Goal: Task Accomplishment & Management: Use online tool/utility

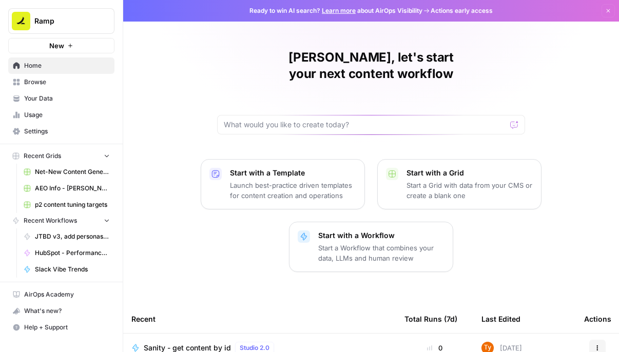
click at [54, 48] on span "New" at bounding box center [56, 46] width 15 height 10
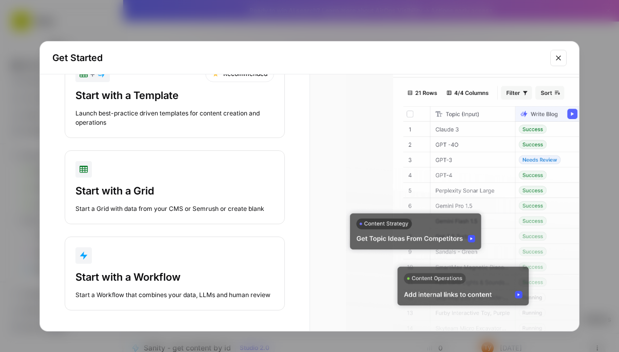
scroll to position [58, 0]
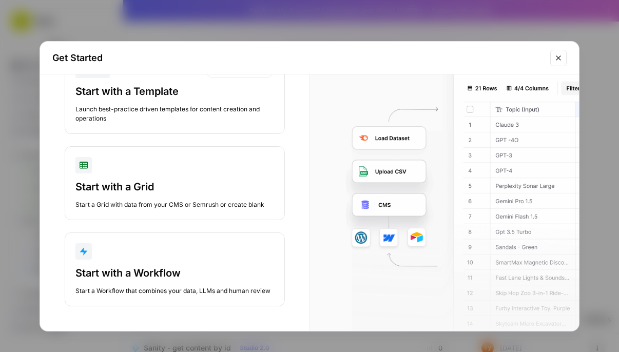
click at [207, 190] on div "Start with a Grid Start a Grid with data from your CMS or Semrush or create bla…" at bounding box center [175, 195] width 199 height 30
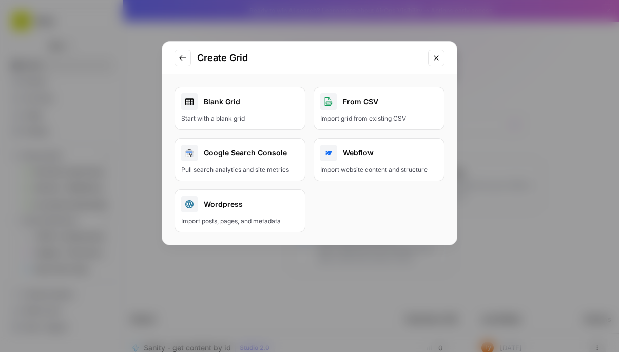
click at [182, 55] on icon "Go to previous step" at bounding box center [182, 58] width 7 height 6
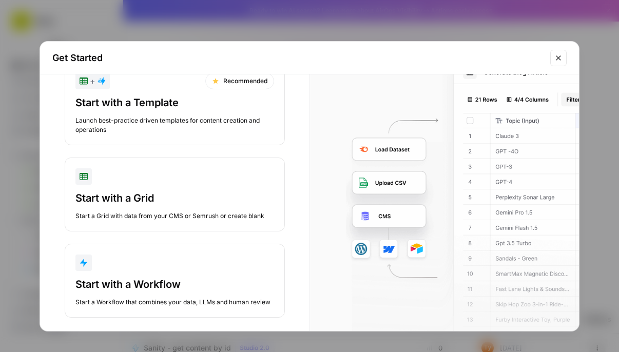
scroll to position [0, 0]
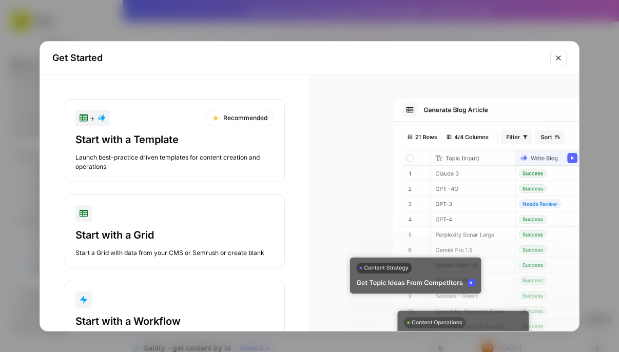
click at [162, 158] on div "Launch best-practice driven templates for content creation and operations" at bounding box center [175, 162] width 199 height 18
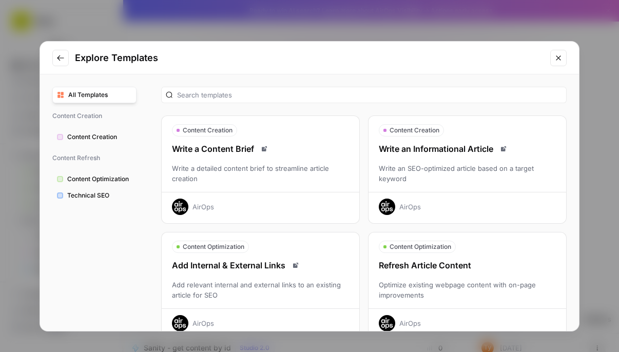
click at [86, 196] on span "Technical SEO" at bounding box center [99, 195] width 65 height 9
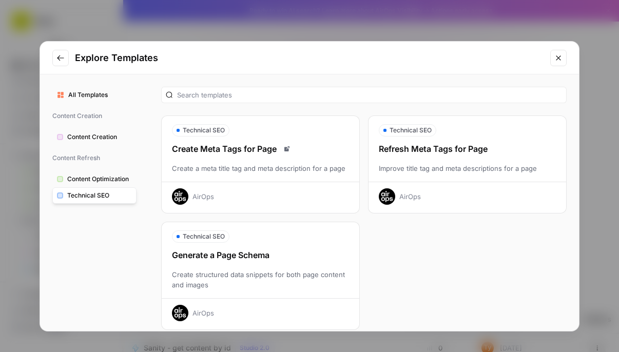
click at [87, 180] on span "Content Optimization" at bounding box center [99, 179] width 65 height 9
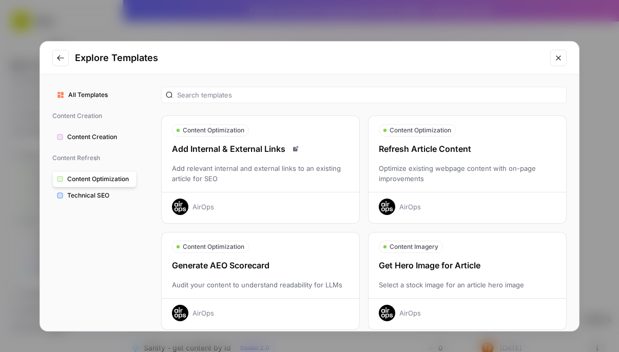
click at [57, 60] on icon "Go to previous step" at bounding box center [60, 58] width 8 height 8
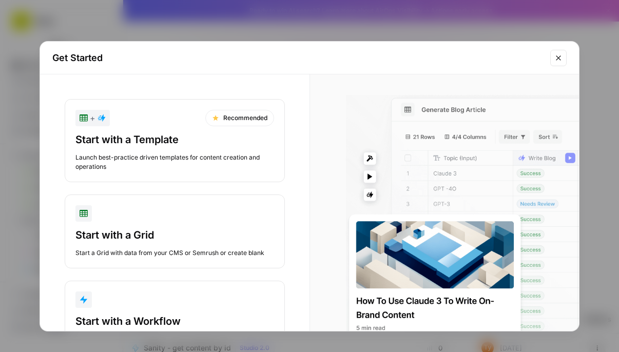
click at [564, 62] on button "Close modal" at bounding box center [559, 58] width 16 height 16
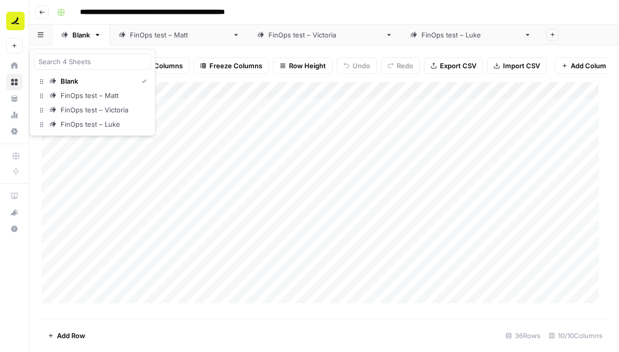
click at [41, 36] on icon "button" at bounding box center [40, 34] width 6 height 5
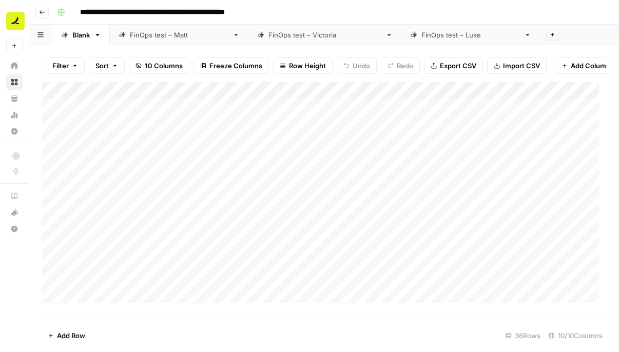
click at [41, 36] on icon "button" at bounding box center [40, 34] width 6 height 5
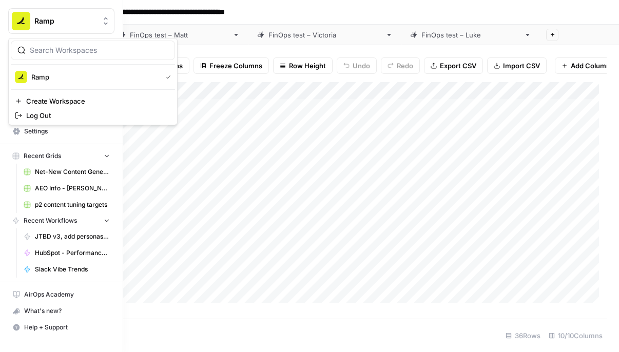
click at [21, 24] on img "Workspace: Ramp" at bounding box center [21, 21] width 18 height 18
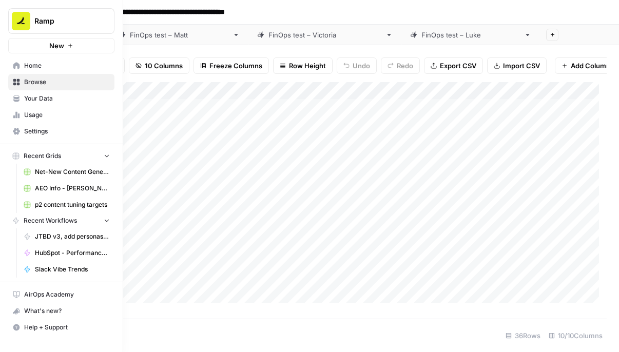
click at [21, 24] on img "Workspace: Ramp" at bounding box center [21, 21] width 18 height 18
click at [55, 50] on span "New" at bounding box center [56, 46] width 15 height 10
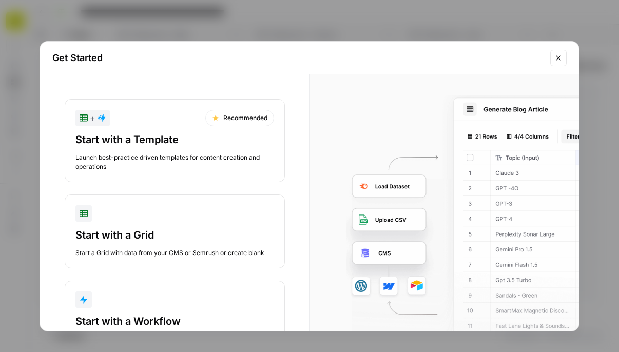
click at [180, 240] on div "Start with a Grid" at bounding box center [175, 235] width 199 height 14
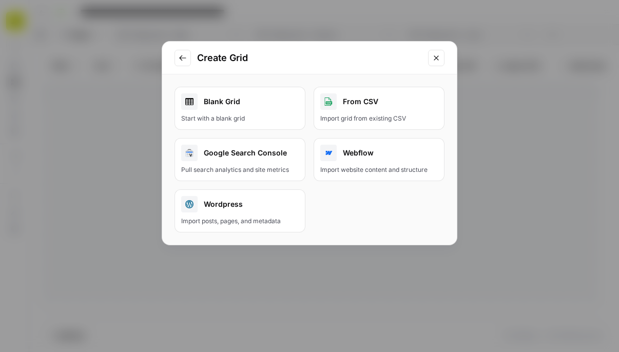
click at [218, 112] on link "Blank Grid Start with a blank grid" at bounding box center [240, 108] width 131 height 43
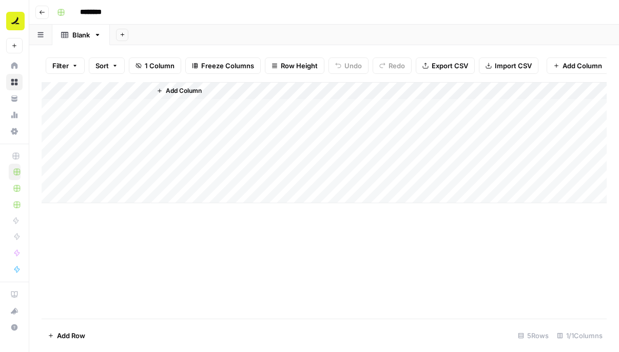
click at [96, 10] on input "********" at bounding box center [105, 12] width 58 height 16
type input "**********"
click at [257, 30] on div "Add Sheet" at bounding box center [365, 35] width 510 height 21
click at [230, 315] on div "Add Column" at bounding box center [325, 200] width 566 height 237
click at [196, 96] on span "Add Column" at bounding box center [184, 90] width 36 height 9
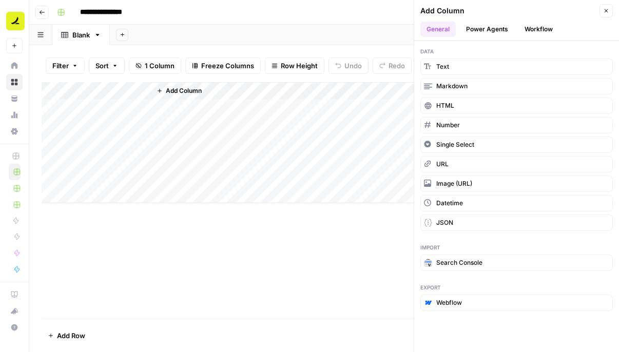
click at [547, 29] on button "Workflow" at bounding box center [539, 29] width 41 height 15
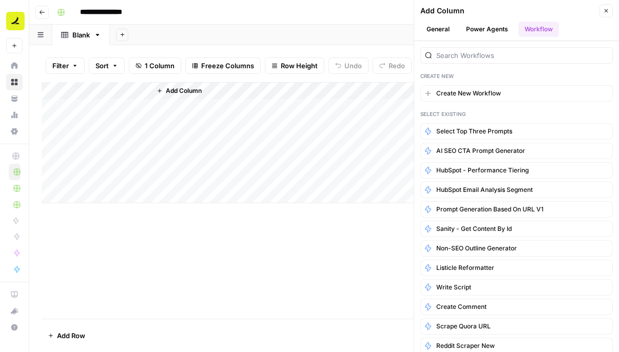
click at [294, 255] on div "Add Column" at bounding box center [325, 200] width 566 height 237
click at [611, 11] on button "Close" at bounding box center [606, 10] width 13 height 13
